Goal: Information Seeking & Learning: Learn about a topic

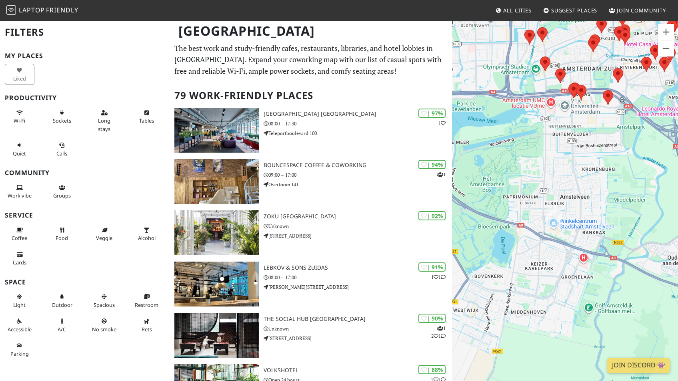
drag, startPoint x: 552, startPoint y: 245, endPoint x: 612, endPoint y: 155, distance: 108.3
click at [612, 155] on div at bounding box center [565, 210] width 226 height 381
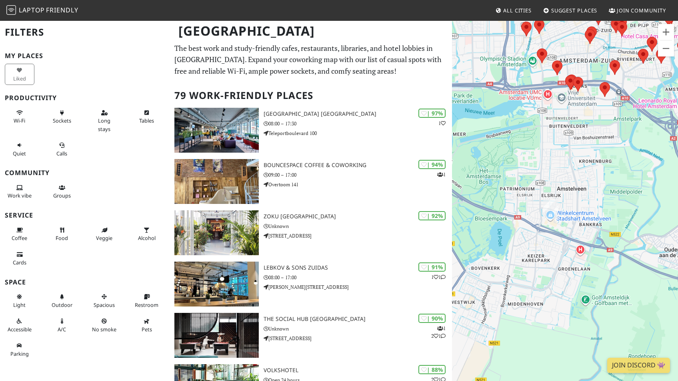
drag, startPoint x: 603, startPoint y: 176, endPoint x: 591, endPoint y: 162, distance: 18.5
click at [591, 162] on div at bounding box center [565, 210] width 226 height 381
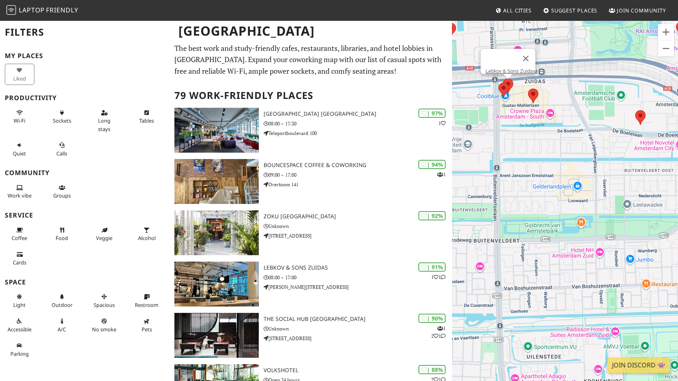
click at [503, 78] on area at bounding box center [503, 78] width 0 height 0
click at [517, 68] on link "Lebkov & Sons Zuidas" at bounding box center [511, 71] width 50 height 6
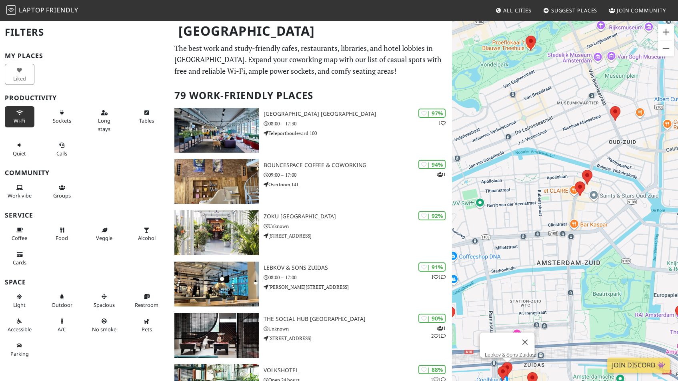
click at [19, 120] on span "Wi-Fi" at bounding box center [20, 120] width 12 height 7
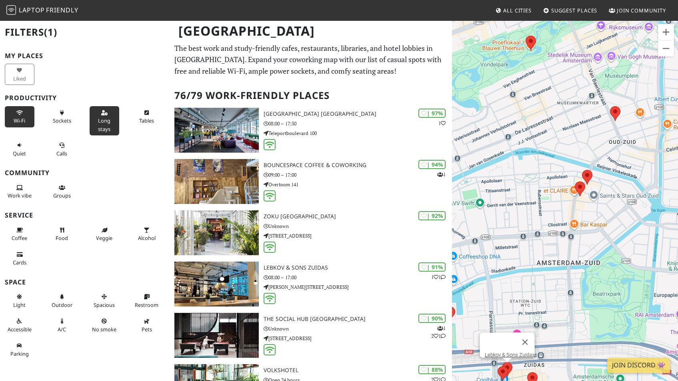
click at [99, 117] on span "Long stays" at bounding box center [104, 124] width 12 height 15
click at [136, 116] on button "Tables" at bounding box center [147, 116] width 30 height 21
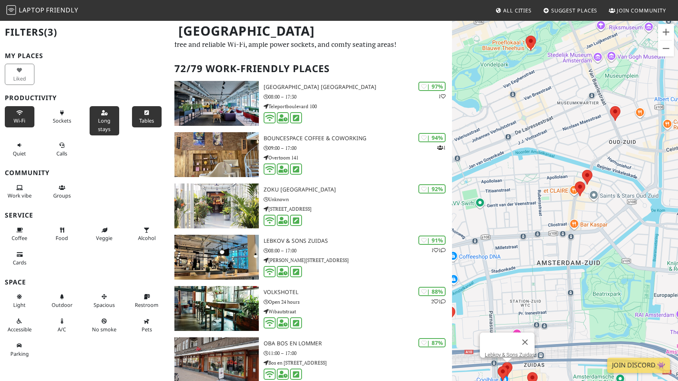
scroll to position [31, 0]
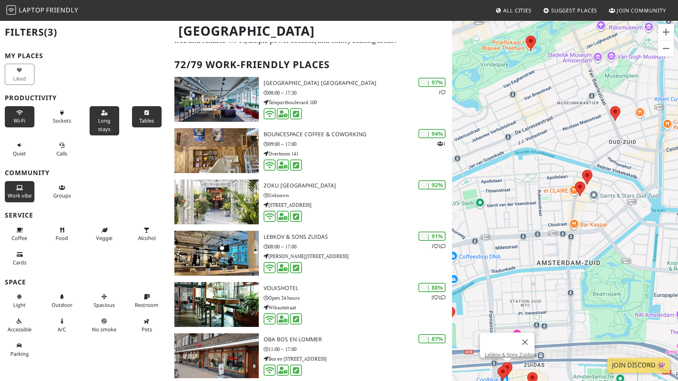
click at [24, 187] on button "Work vibe" at bounding box center [20, 191] width 30 height 21
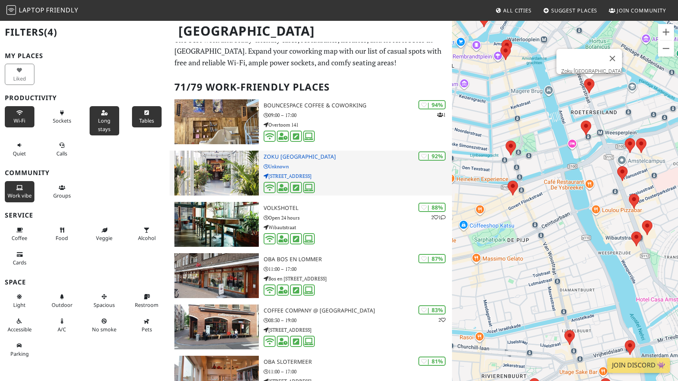
scroll to position [6, 0]
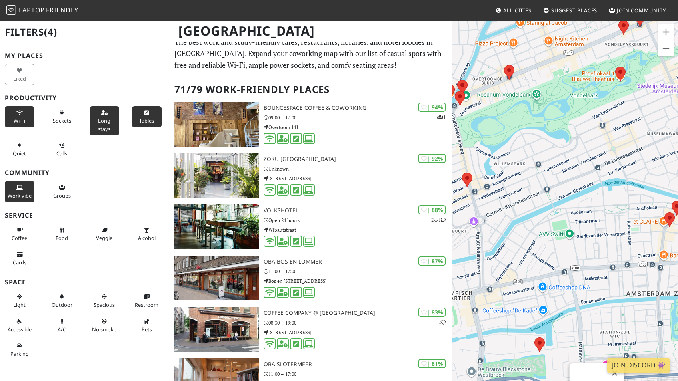
drag, startPoint x: 508, startPoint y: 144, endPoint x: 620, endPoint y: 52, distance: 145.3
click at [620, 52] on div "Lebkov & Sons Zuidas" at bounding box center [565, 210] width 226 height 381
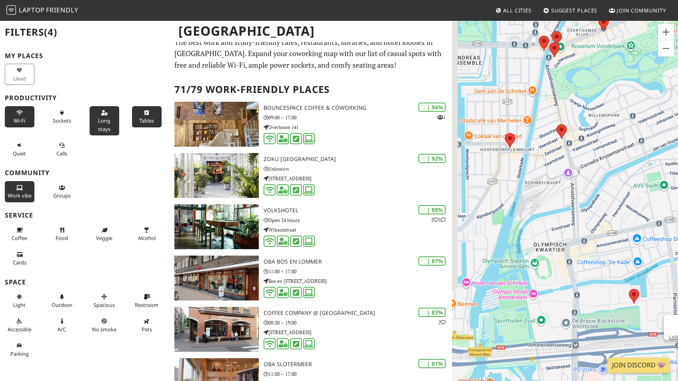
drag, startPoint x: 562, startPoint y: 201, endPoint x: 642, endPoint y: 154, distance: 92.5
click at [642, 154] on div "Lebkov & Sons Zuidas" at bounding box center [565, 210] width 226 height 381
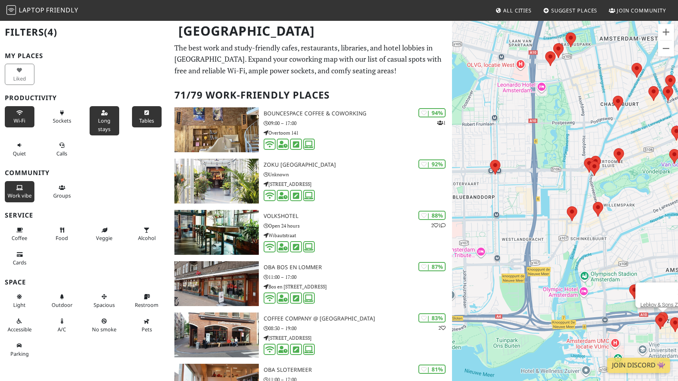
scroll to position [0, 0]
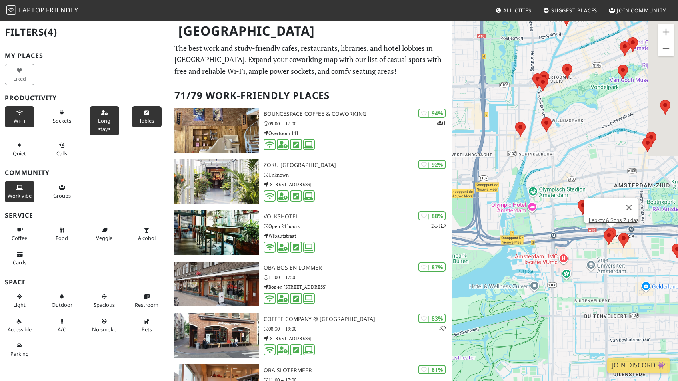
drag, startPoint x: 614, startPoint y: 310, endPoint x: 559, endPoint y: 224, distance: 102.3
click at [559, 224] on div "Lebkov & Sons Zuidas" at bounding box center [565, 210] width 226 height 381
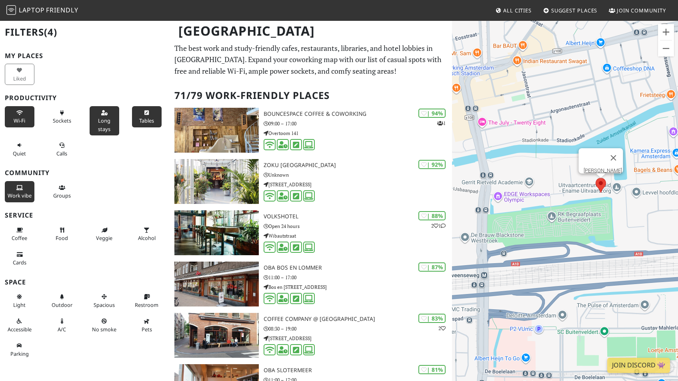
click at [596, 178] on area at bounding box center [596, 178] width 0 height 0
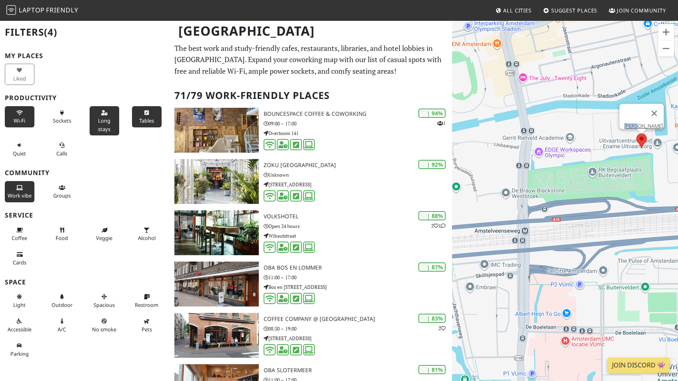
drag, startPoint x: 538, startPoint y: 185, endPoint x: 580, endPoint y: 138, distance: 62.1
click at [580, 138] on div "Fred." at bounding box center [565, 210] width 226 height 381
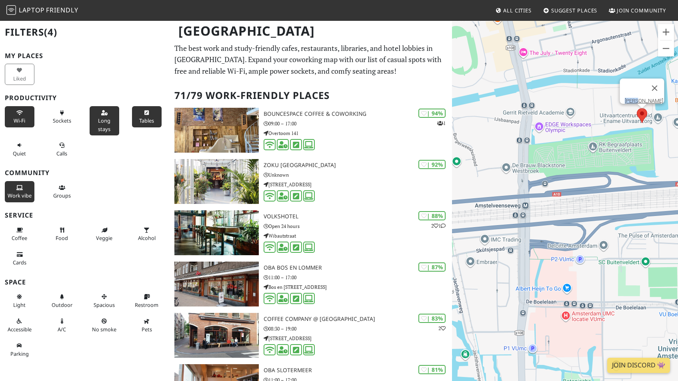
drag, startPoint x: 550, startPoint y: 257, endPoint x: 550, endPoint y: 185, distance: 71.6
click at [550, 185] on div "Fred." at bounding box center [565, 210] width 226 height 381
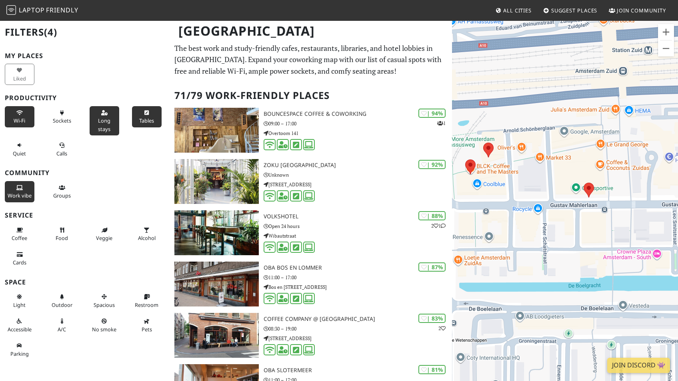
drag, startPoint x: 631, startPoint y: 233, endPoint x: 610, endPoint y: 158, distance: 77.7
click at [610, 158] on div "Fred." at bounding box center [565, 210] width 226 height 381
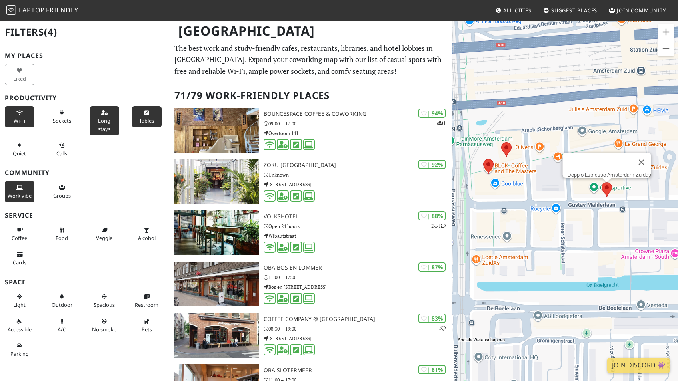
click at [602, 182] on area at bounding box center [602, 182] width 0 height 0
click at [605, 172] on link "Doppio Espresso Amsterdam Zuidas" at bounding box center [610, 175] width 84 height 6
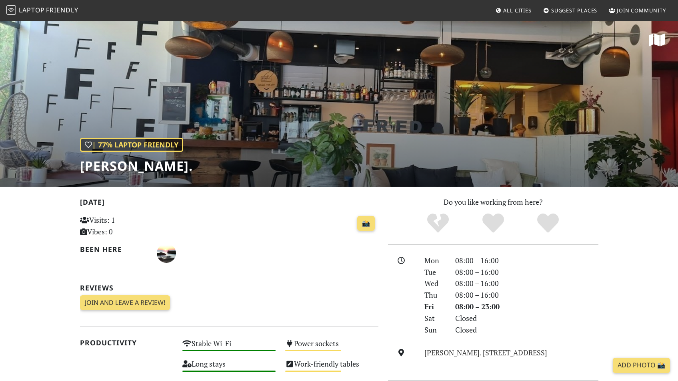
click at [343, 132] on div "| 77% Laptop Friendly Fred." at bounding box center [339, 103] width 678 height 167
click at [492, 351] on link "Fred. Roeskestraat 97, 1076 EE, Amsterdam" at bounding box center [486, 352] width 123 height 10
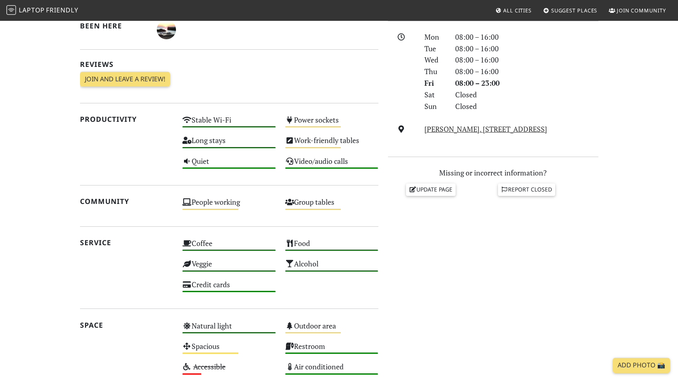
scroll to position [226, 0]
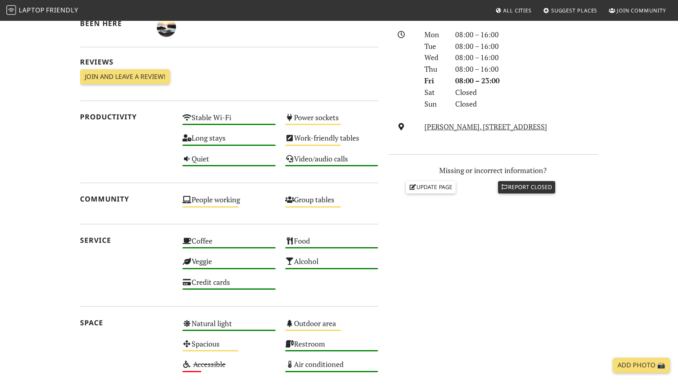
click at [536, 190] on link "Report closed" at bounding box center [527, 187] width 58 height 12
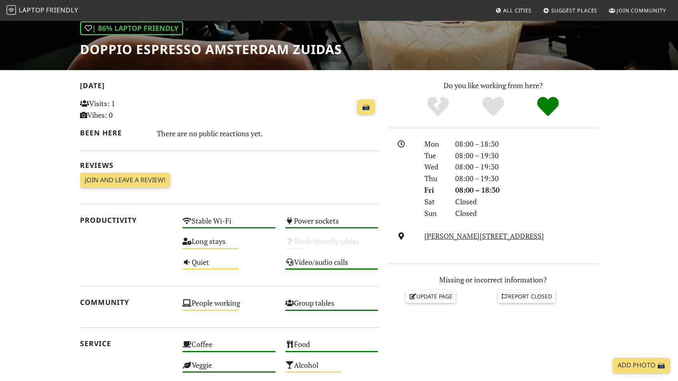
scroll to position [145, 0]
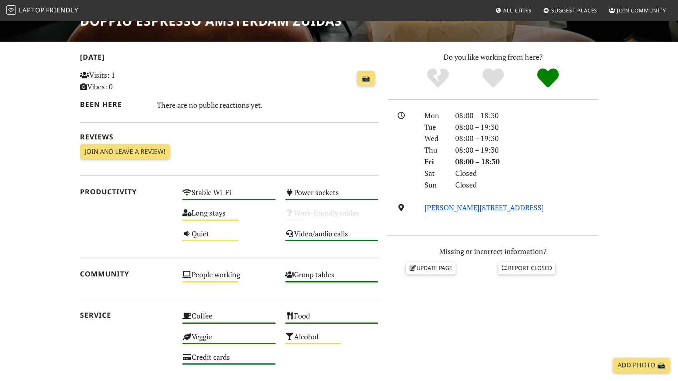
click at [465, 204] on link "Gustav Mahlerlaan 16, 1082 LS, Amsterdam" at bounding box center [485, 208] width 120 height 10
